Goal: Task Accomplishment & Management: Use online tool/utility

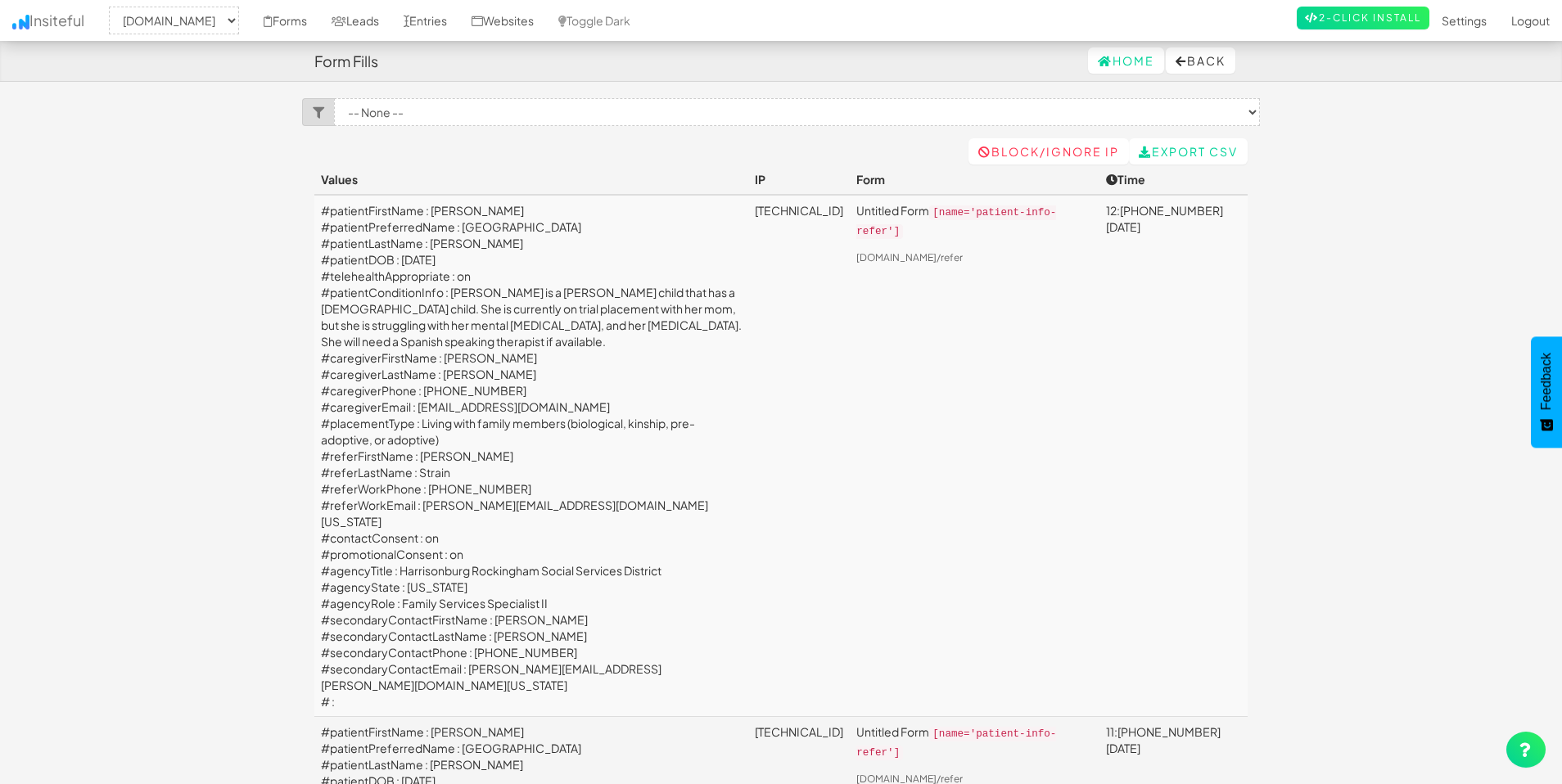
select select "2385"
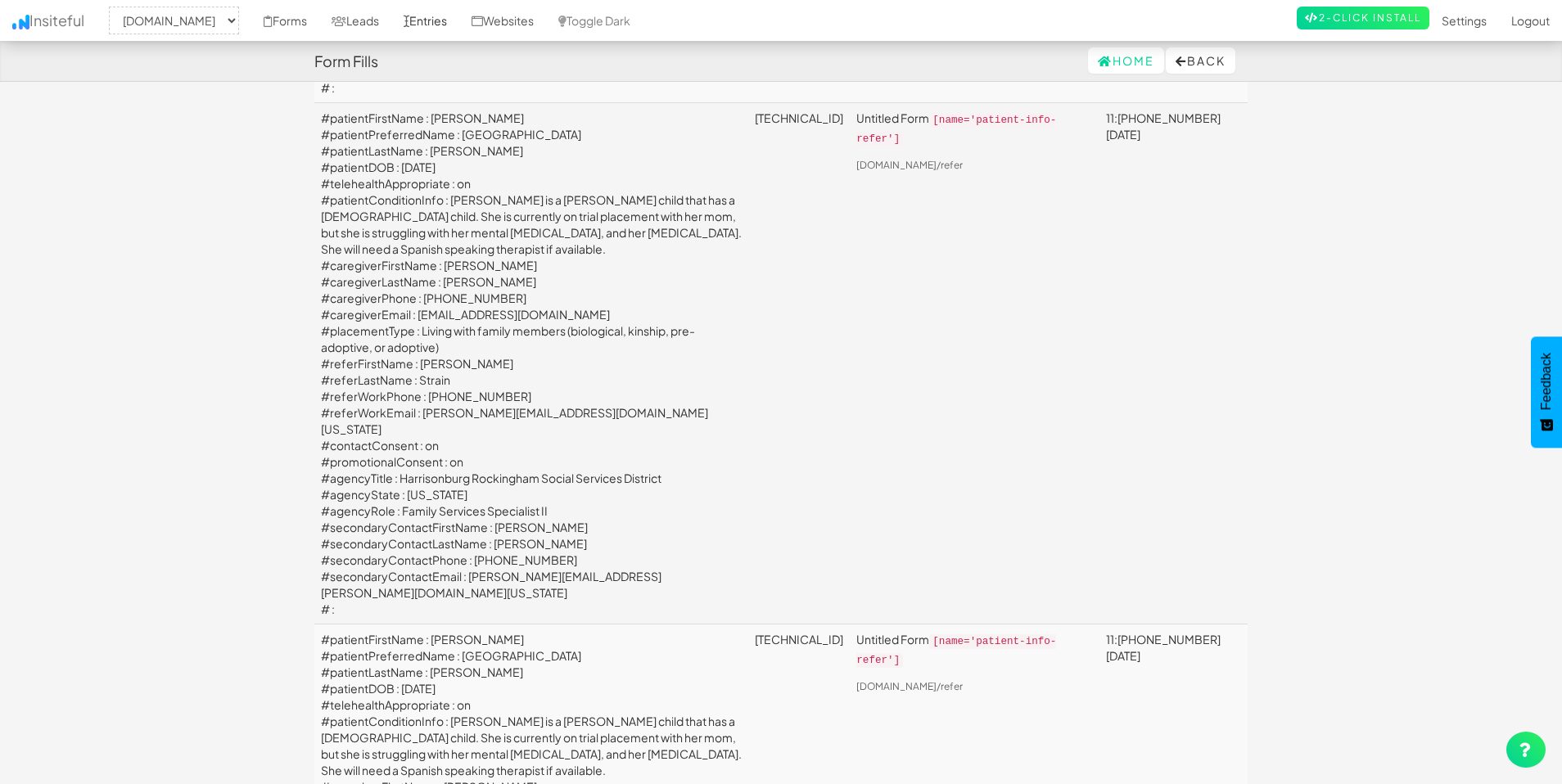
scroll to position [612, 0]
click at [459, 21] on link "Entries" at bounding box center [425, 21] width 68 height 41
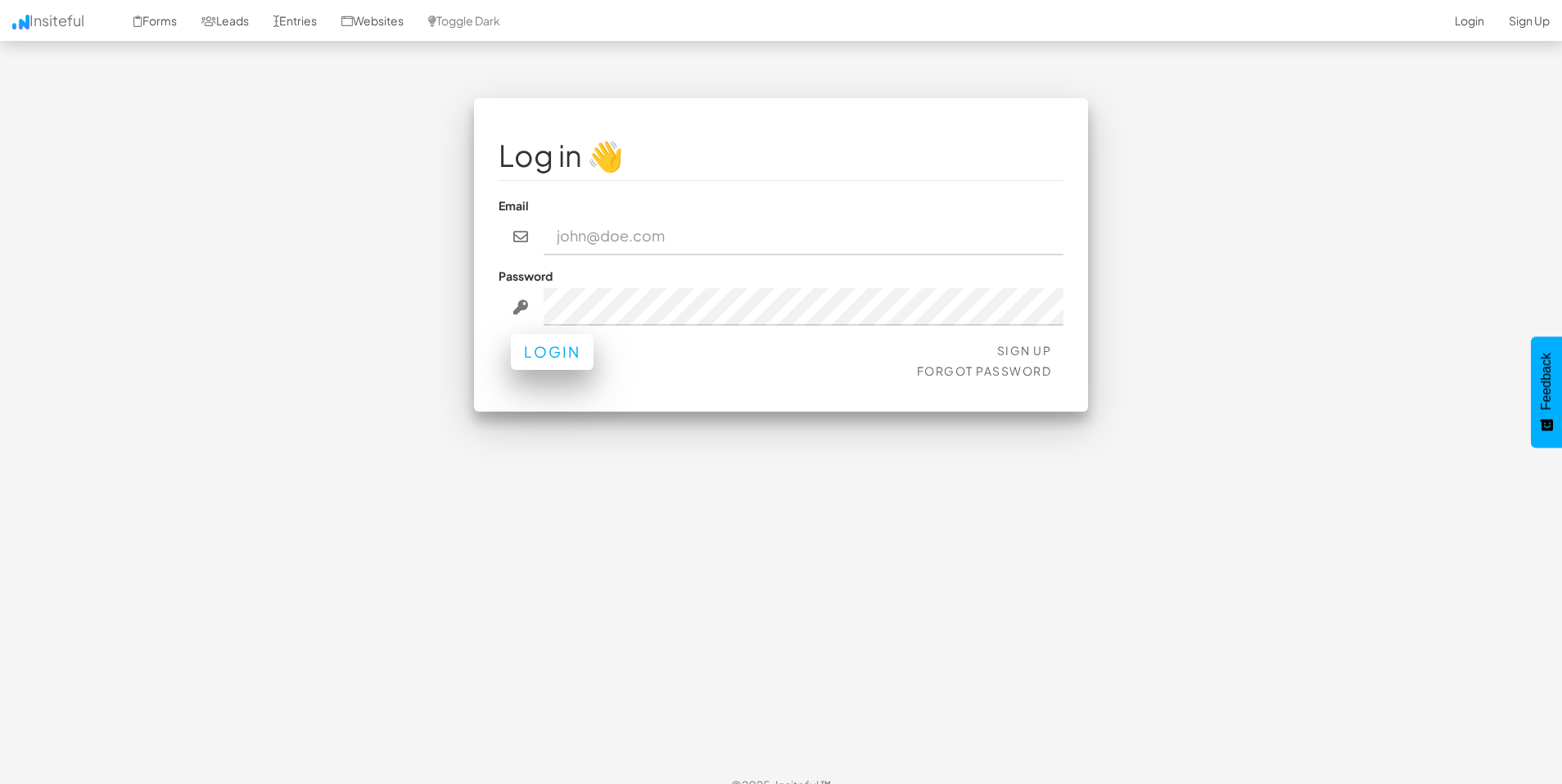
type input "[EMAIL_ADDRESS][DOMAIN_NAME]"
click at [545, 358] on button "Login" at bounding box center [552, 352] width 82 height 36
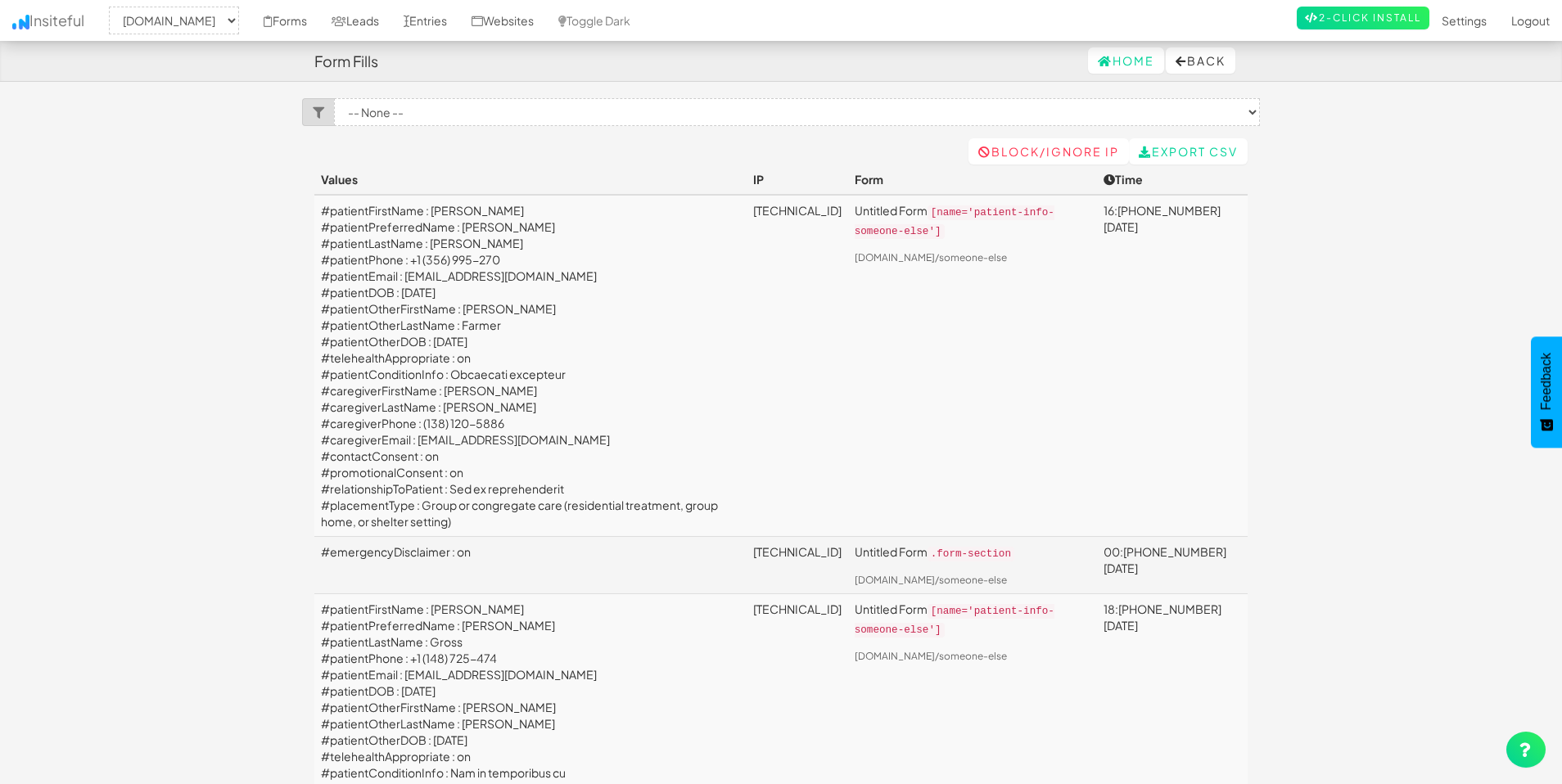
select select "2385"
